Goal: Navigation & Orientation: Find specific page/section

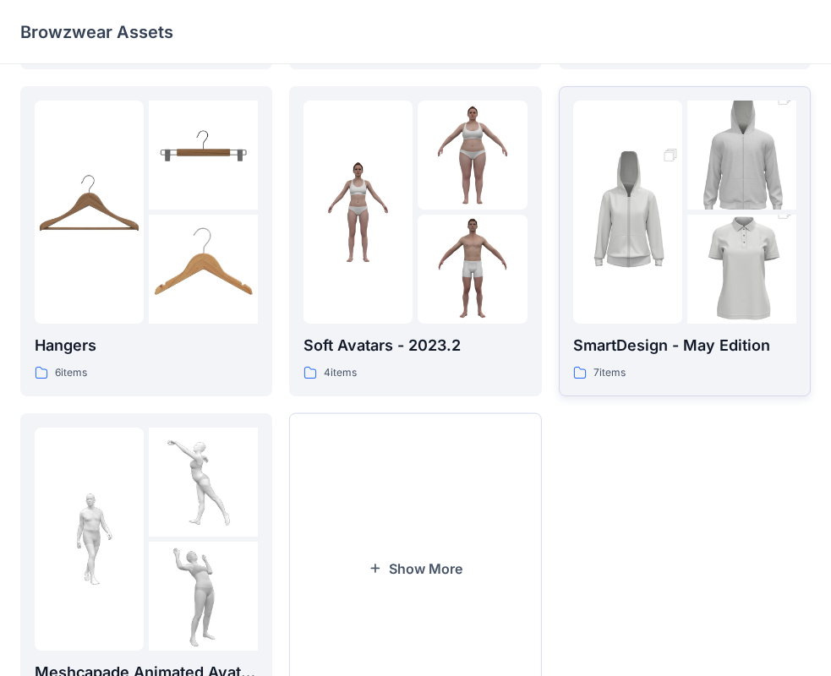
scroll to position [420, 0]
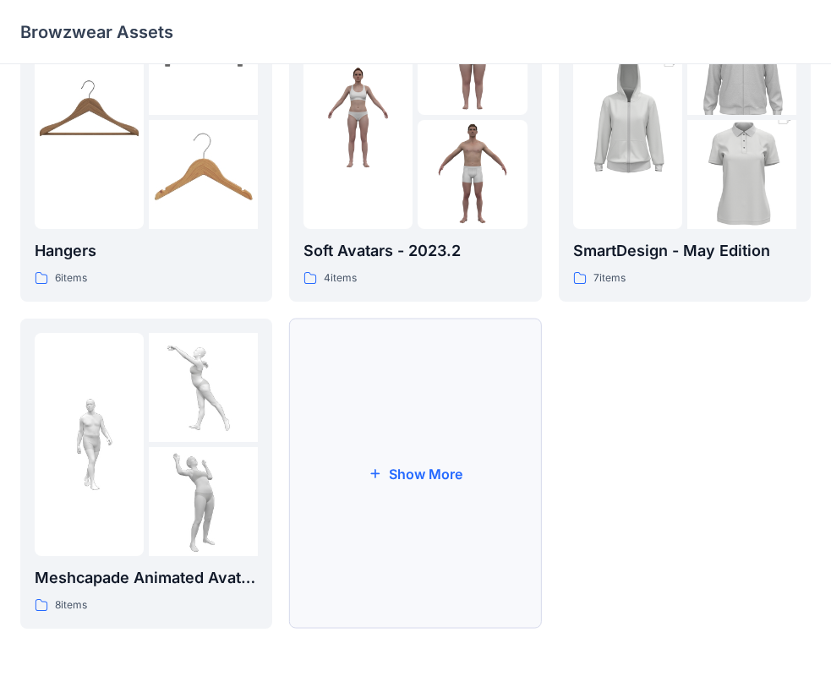
click at [409, 489] on button "Show More" at bounding box center [415, 474] width 252 height 310
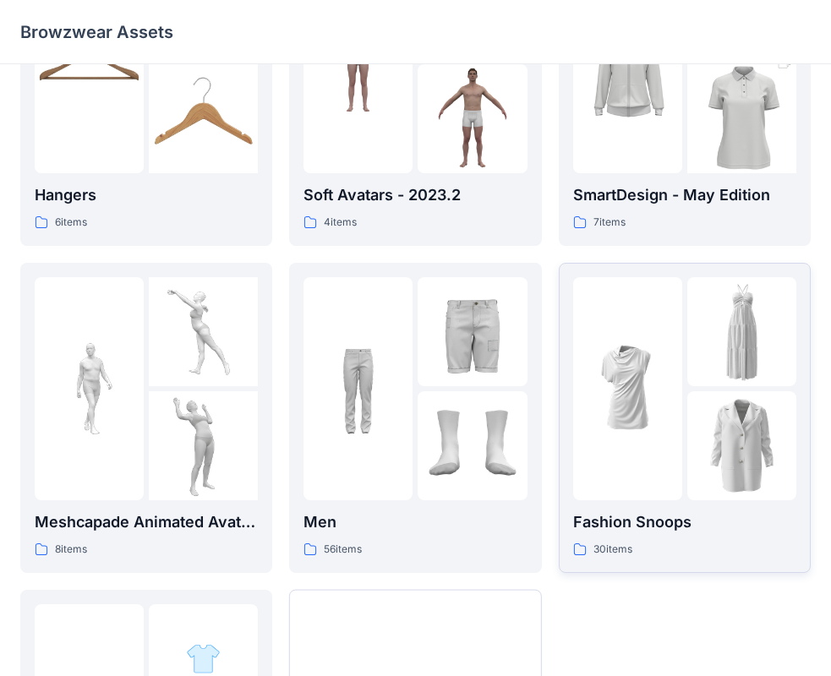
scroll to position [505, 0]
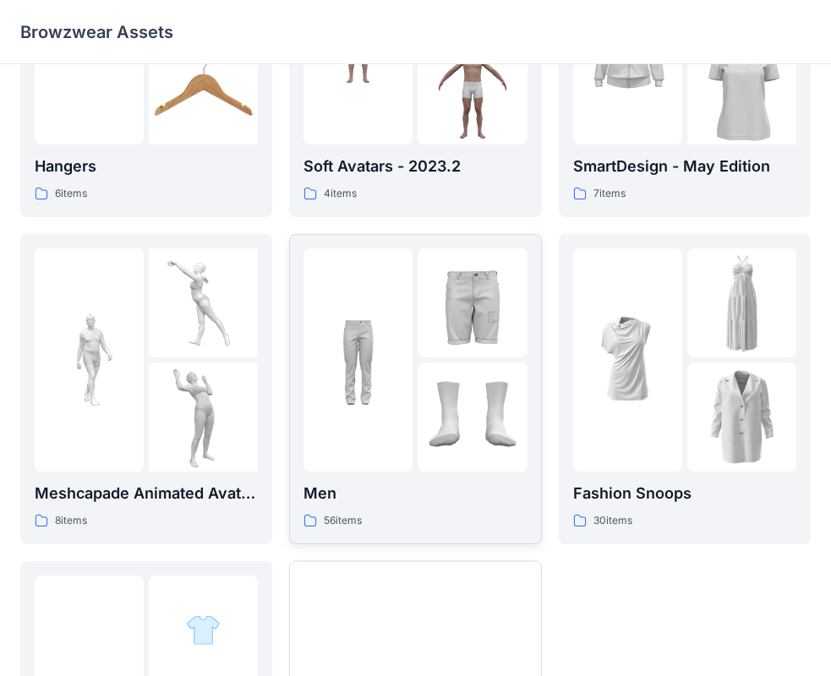
click at [412, 369] on img at bounding box center [357, 359] width 109 height 109
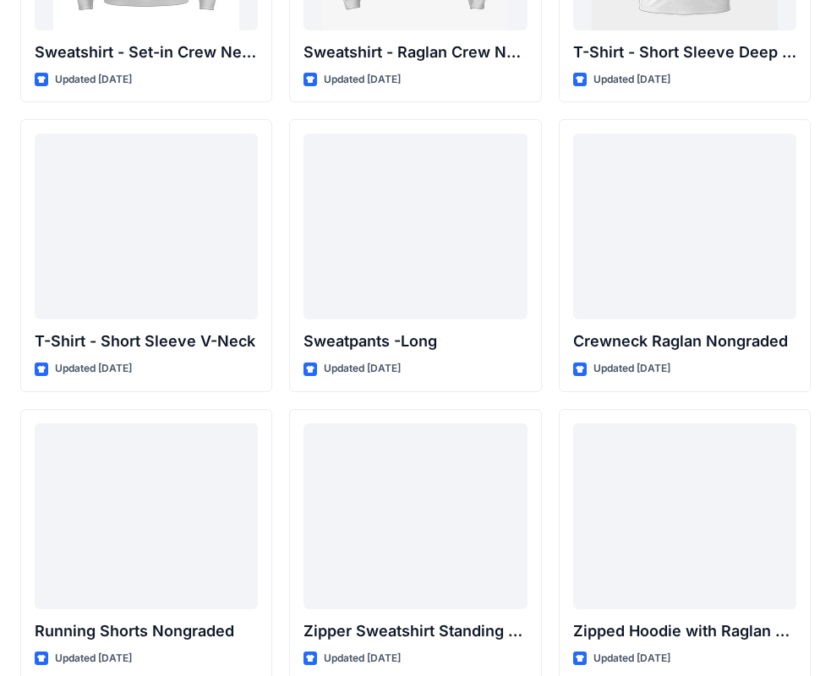
scroll to position [1725, 0]
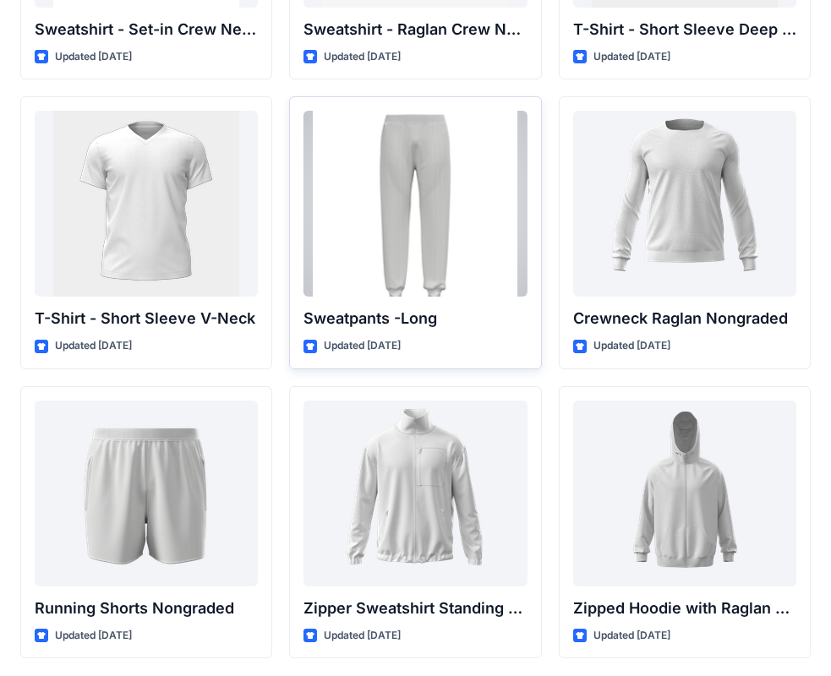
click at [447, 232] on div at bounding box center [414, 204] width 223 height 186
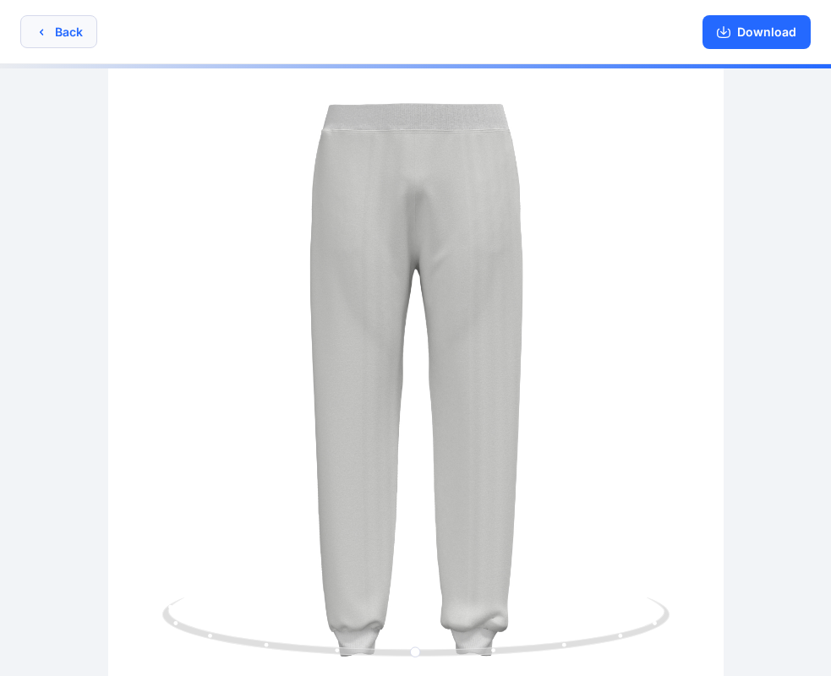
click at [57, 33] on button "Back" at bounding box center [58, 31] width 77 height 33
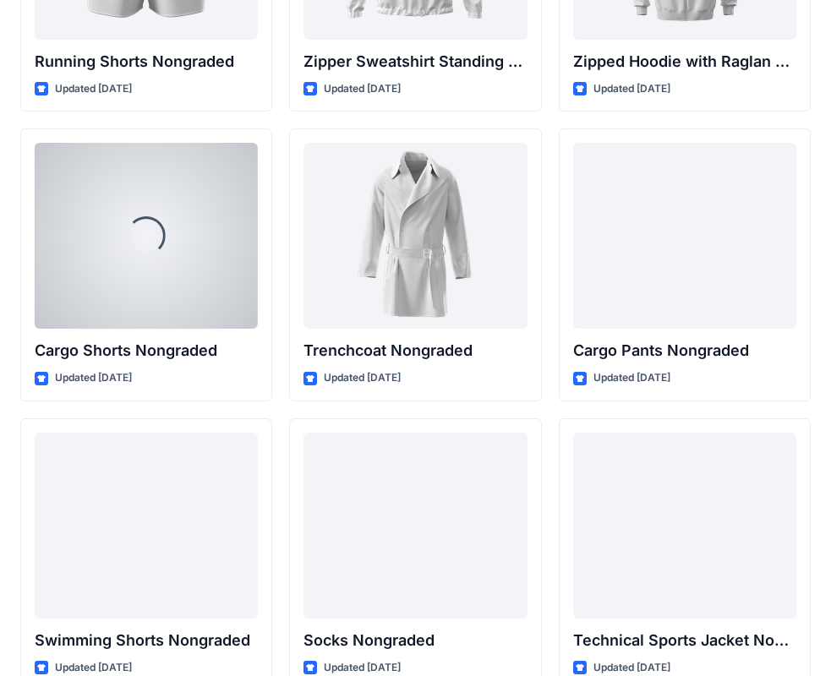
scroll to position [2296, 0]
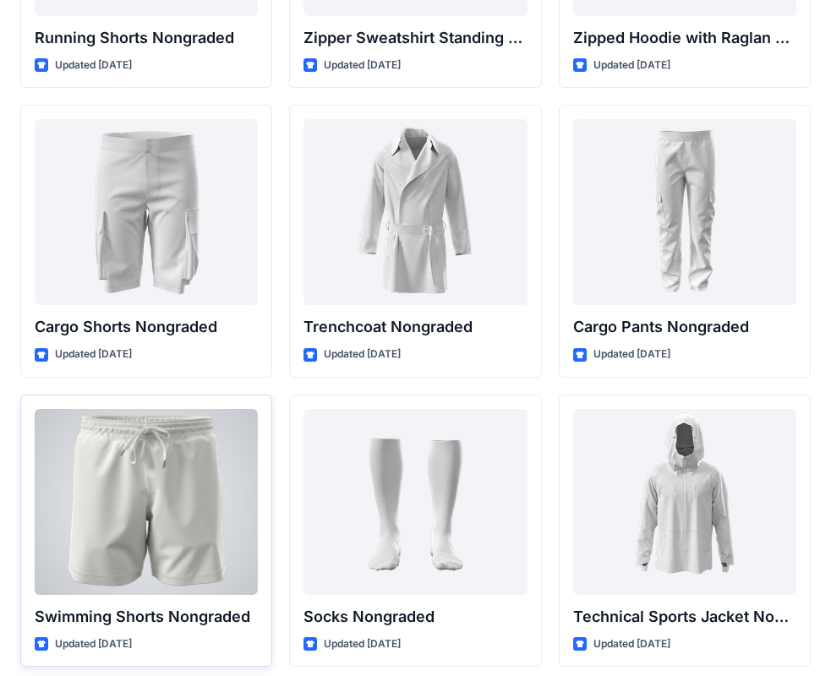
click at [173, 502] on div at bounding box center [146, 502] width 223 height 186
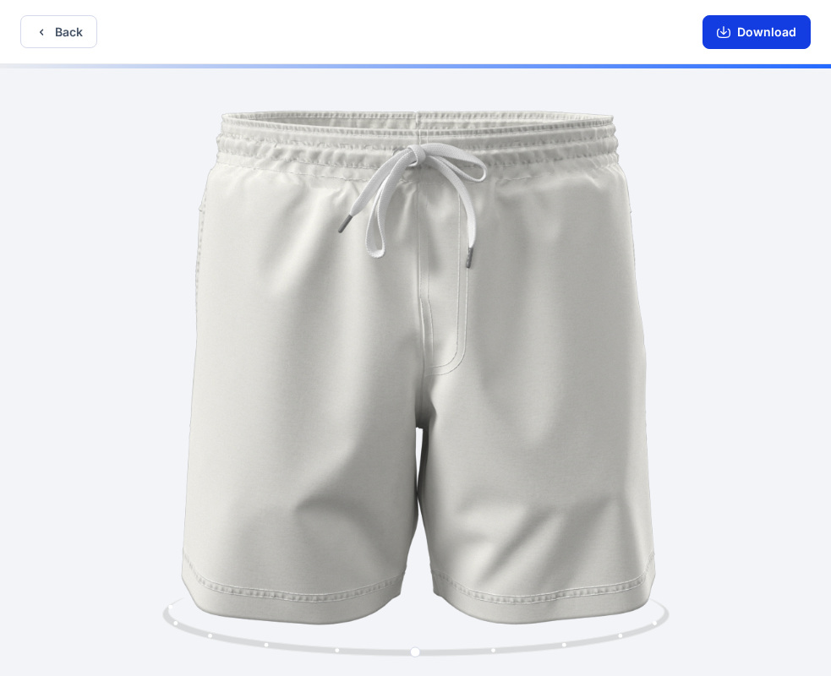
click at [720, 30] on icon "button" at bounding box center [724, 32] width 14 height 14
